Goal: Find specific page/section: Find specific page/section

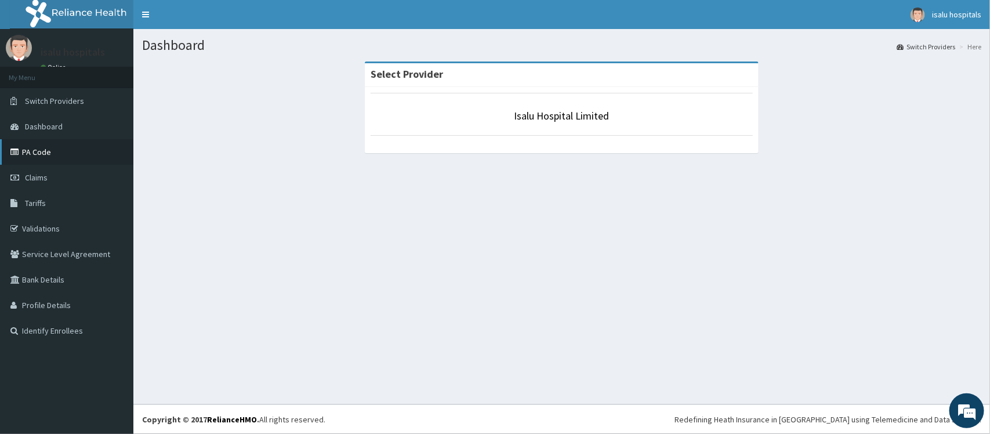
click at [28, 151] on link "PA Code" at bounding box center [66, 152] width 133 height 26
click at [49, 155] on link "PA Code" at bounding box center [66, 152] width 133 height 26
